Goal: Obtain resource: Download file/media

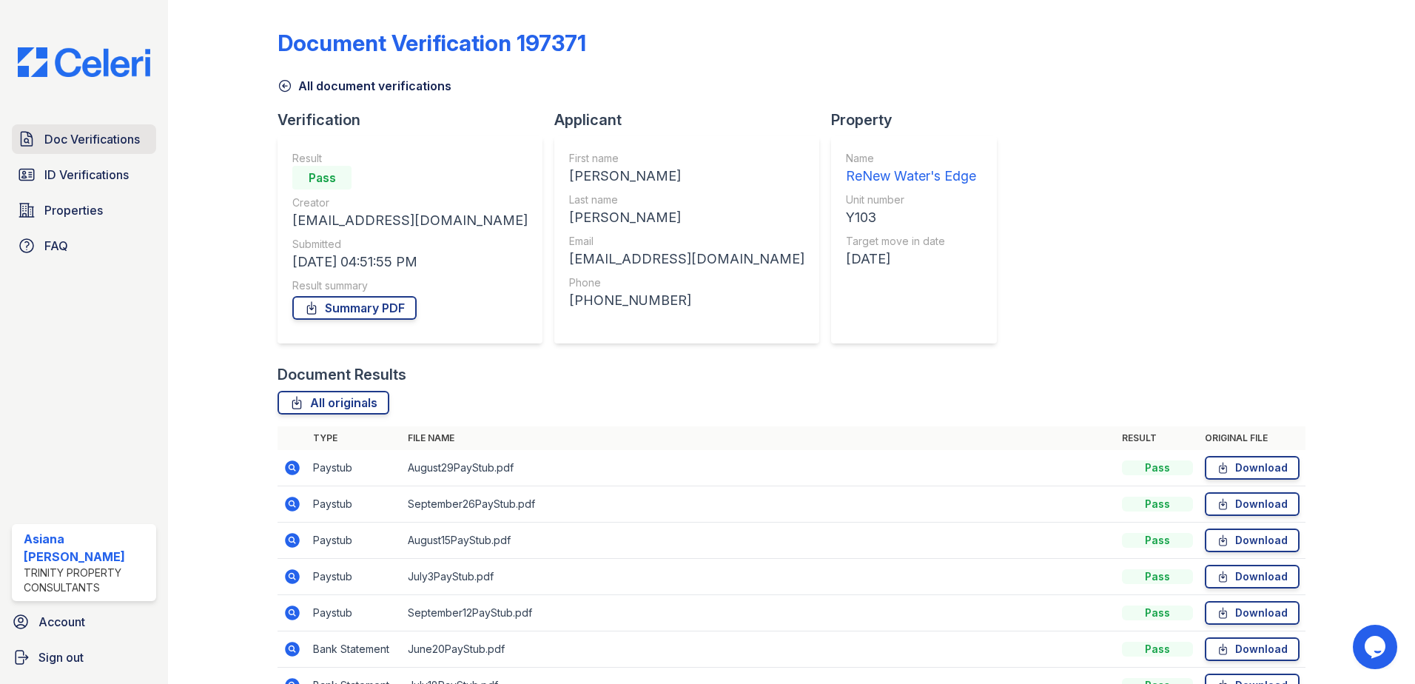
click at [102, 138] on span "Doc Verifications" at bounding box center [91, 139] width 95 height 18
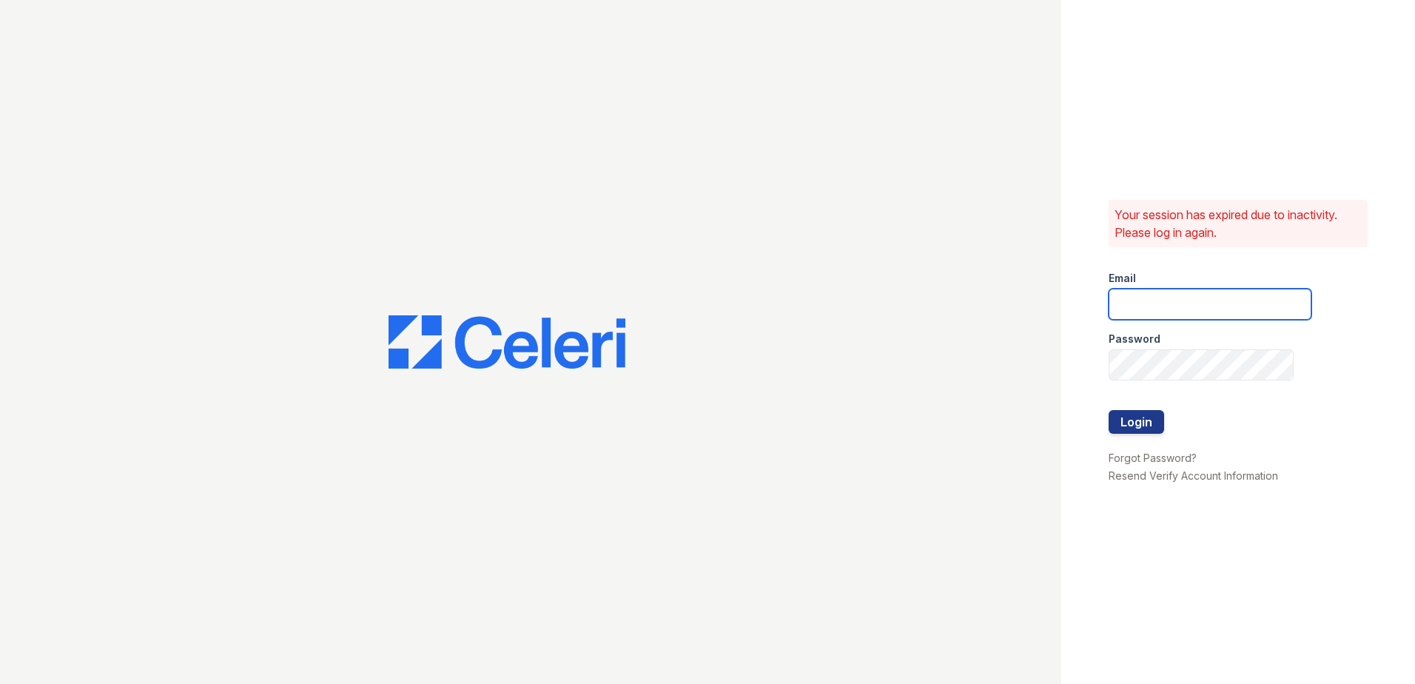
click at [1126, 291] on input "email" at bounding box center [1209, 304] width 203 height 31
type input "[EMAIL_ADDRESS][DOMAIN_NAME]"
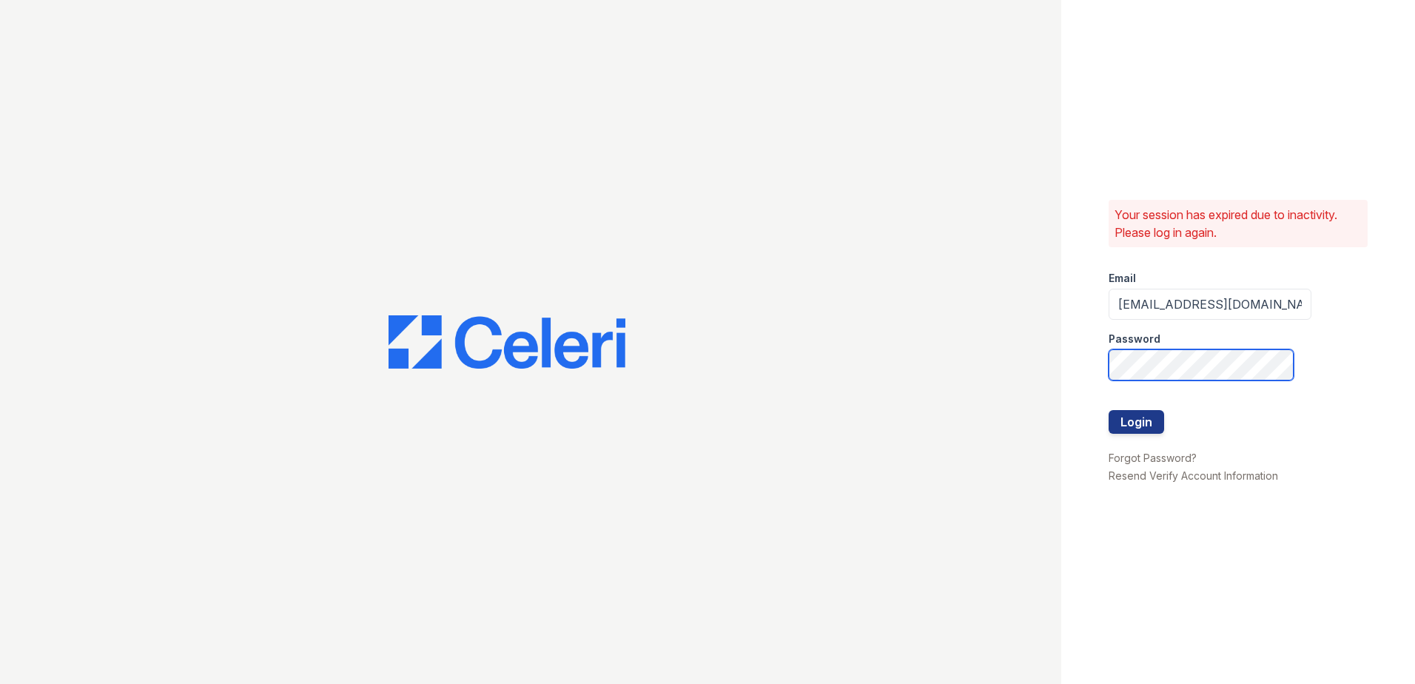
click at [1108, 410] on button "Login" at bounding box center [1135, 422] width 55 height 24
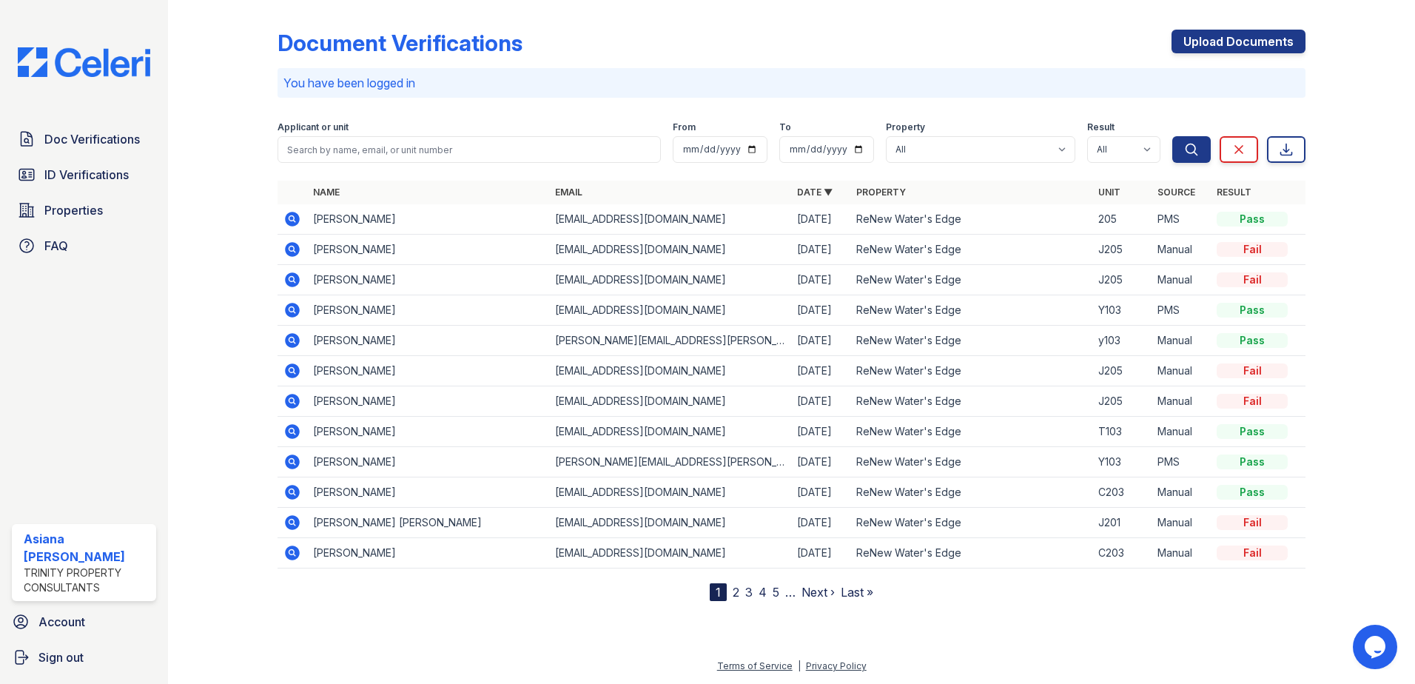
click at [293, 226] on icon at bounding box center [292, 219] width 15 height 15
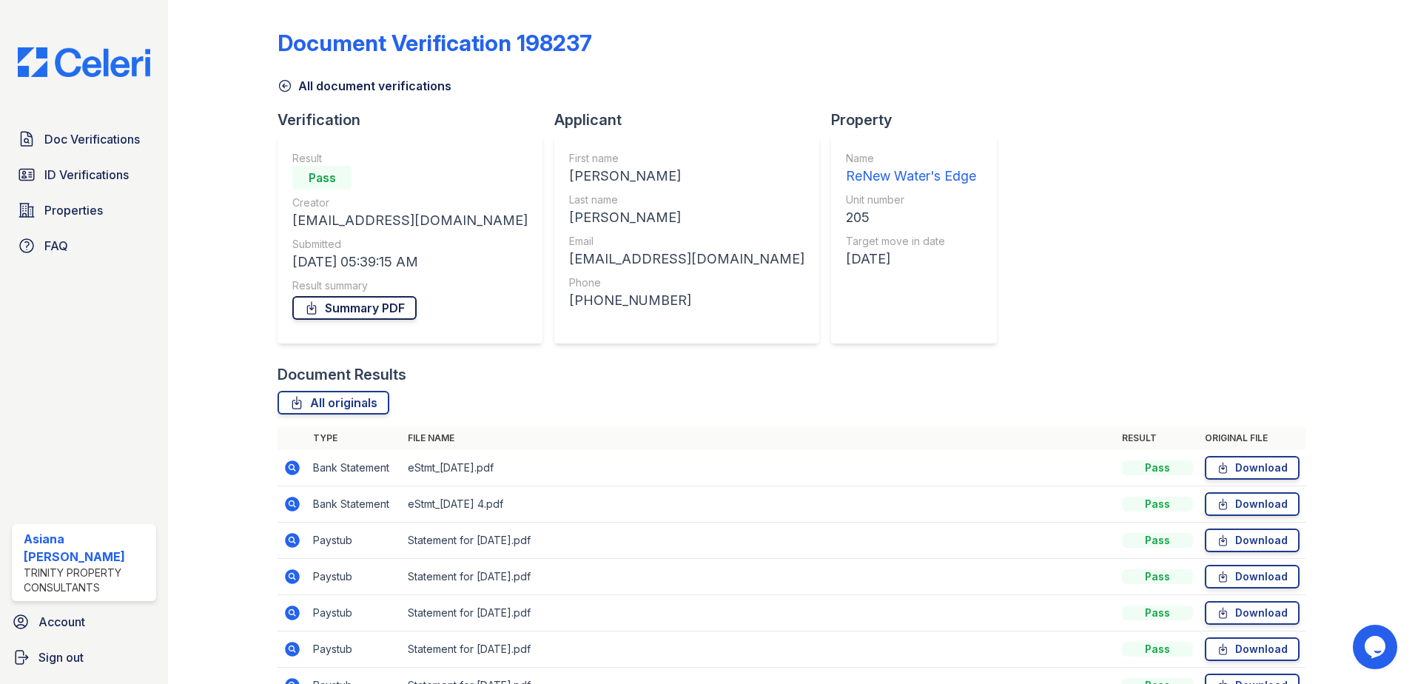
click at [367, 303] on link "Summary PDF" at bounding box center [354, 308] width 124 height 24
